Goal: Find contact information: Find contact information

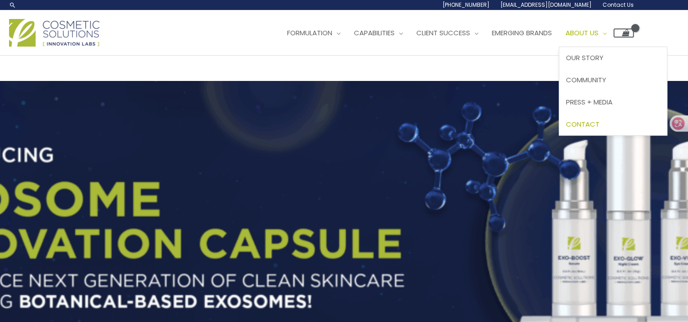
click at [600, 126] on span "Contact" at bounding box center [582, 123] width 33 height 9
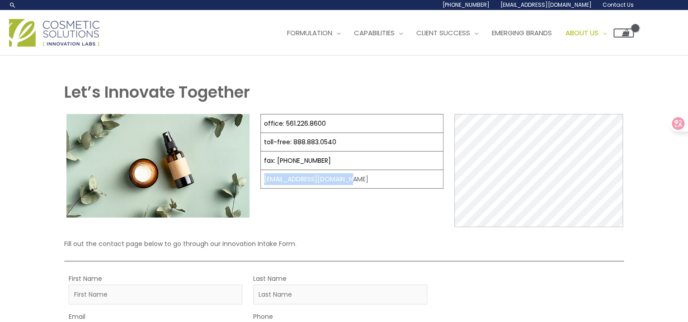
drag, startPoint x: 347, startPoint y: 176, endPoint x: 264, endPoint y: 178, distance: 83.7
click at [264, 178] on td "[EMAIL_ADDRESS][DOMAIN_NAME]" at bounding box center [352, 179] width 183 height 19
copy td "[EMAIL_ADDRESS][DOMAIN_NAME]"
click at [339, 223] on div "office: 561.226.8600 toll-free: 888.883.0540 fax: 561.226.8700 info@naturalskin…" at bounding box center [351, 170] width 183 height 113
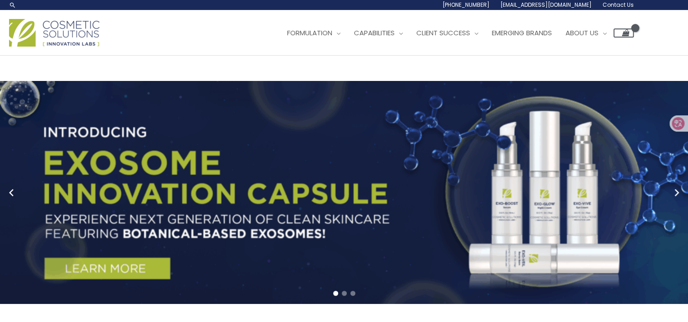
click at [623, 6] on span "Contact Us" at bounding box center [618, 5] width 31 height 8
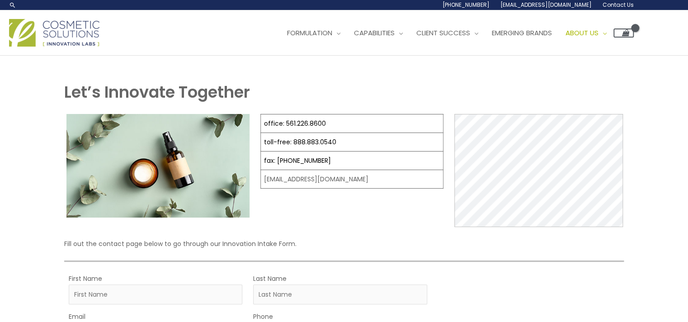
select select
